Goal: Communication & Community: Answer question/provide support

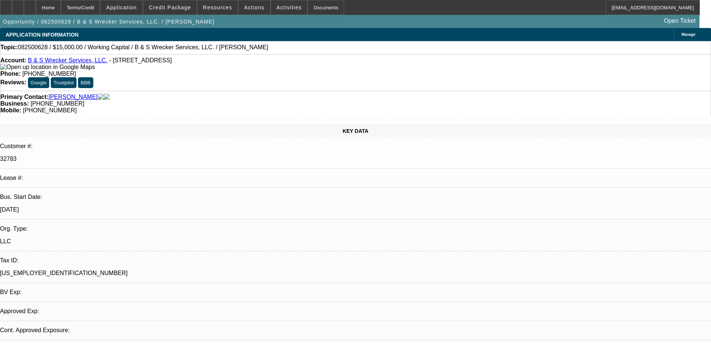
select select "0"
select select "2"
select select "0.1"
select select "4"
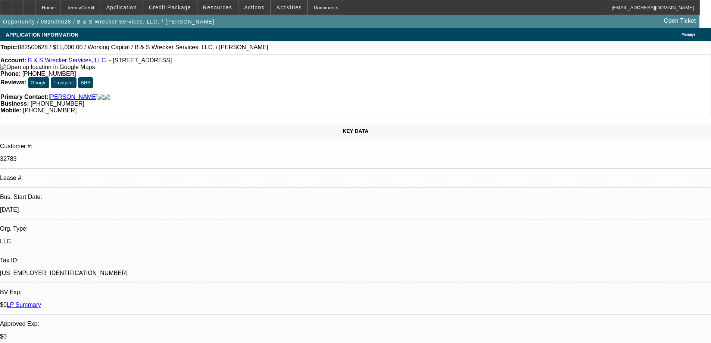
radio input "true"
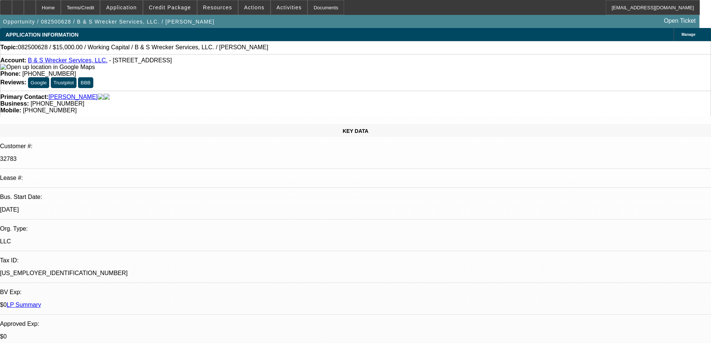
type textarea "SERVICED DEAL, PAYS BEACON WELL, NO ISSUES, SERVED DEAL, GPS DOESN'T FUNCTION"
radio input "false"
radio input "true"
